Goal: Task Accomplishment & Management: Manage account settings

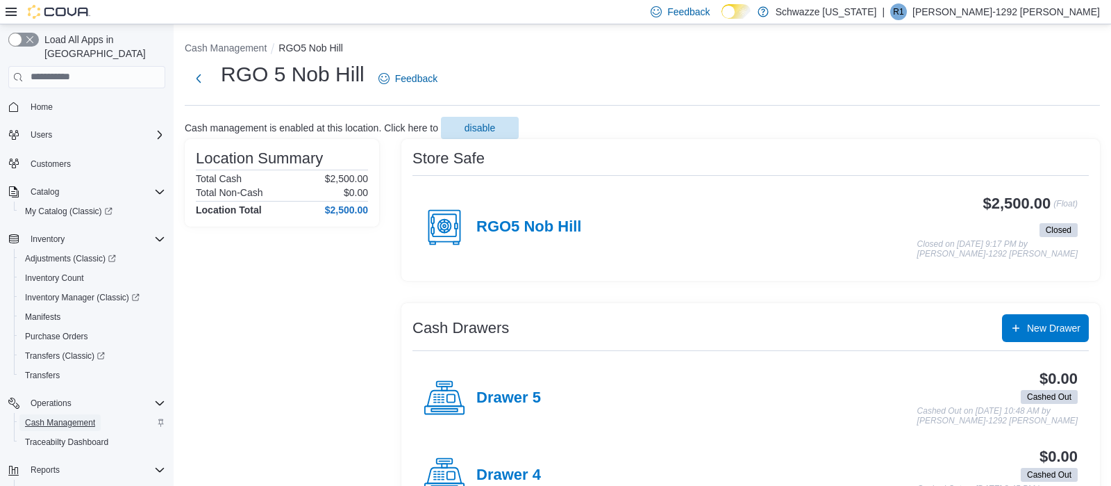
click at [81, 417] on span "Cash Management" at bounding box center [60, 422] width 70 height 11
